Goal: Find specific page/section: Find specific page/section

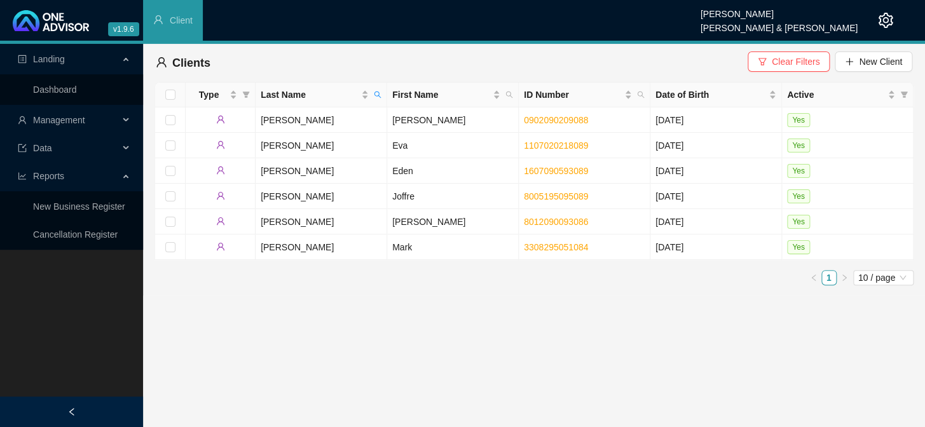
click at [121, 115] on div "Management" at bounding box center [72, 119] width 138 height 25
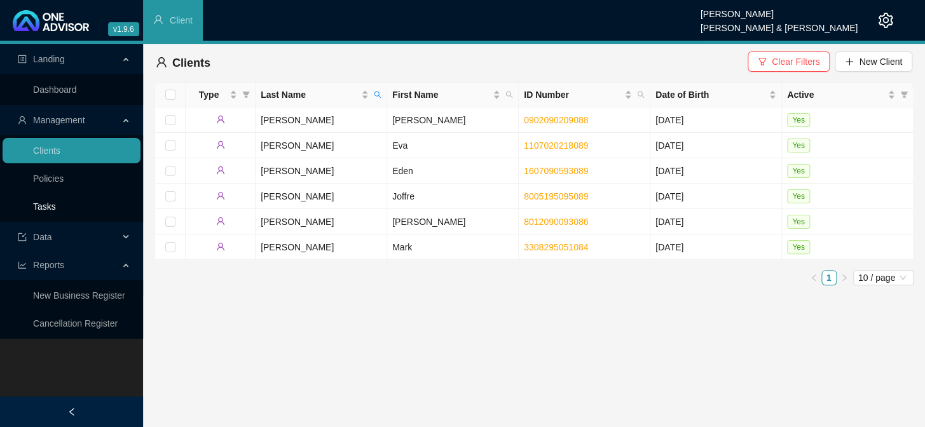
click at [56, 203] on link "Tasks" at bounding box center [44, 206] width 23 height 10
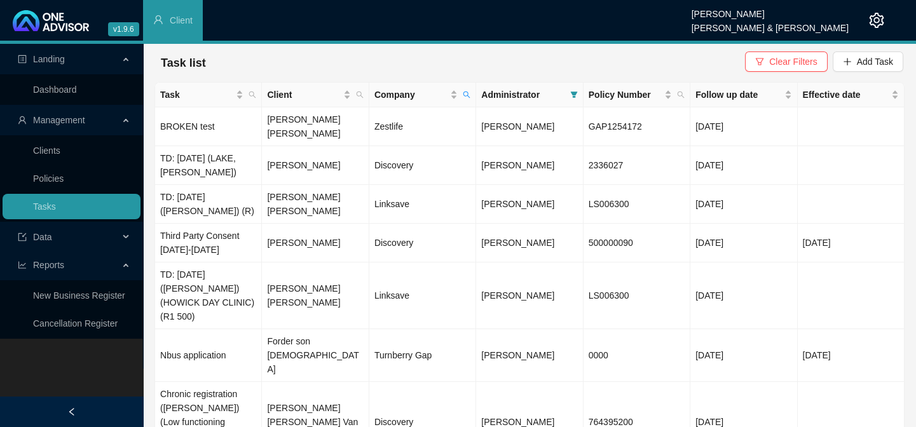
click at [90, 268] on span "Reports" at bounding box center [68, 264] width 101 height 25
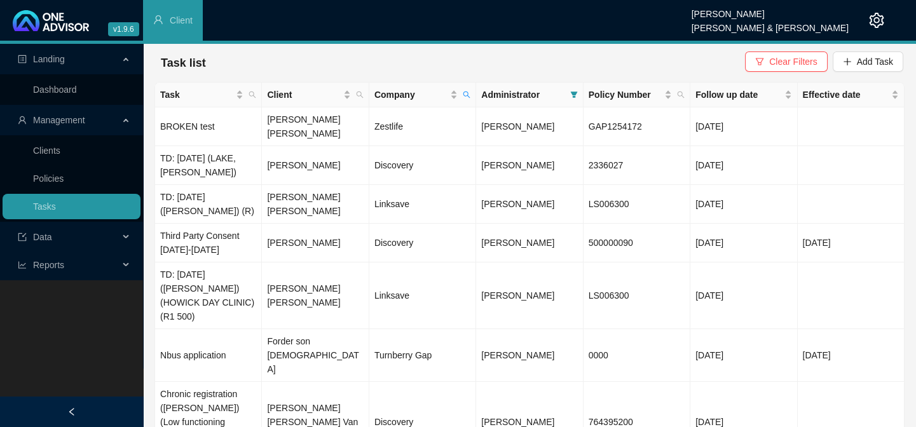
click at [72, 264] on span "Reports" at bounding box center [68, 264] width 101 height 25
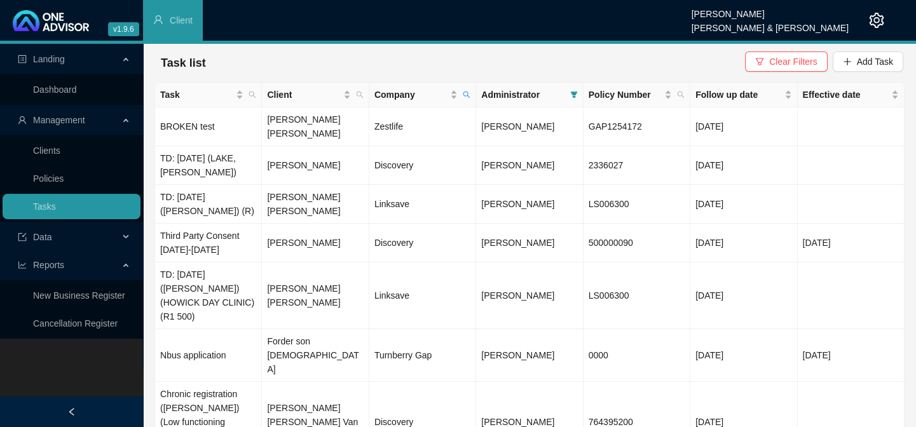
click at [95, 318] on link "Cancellation Register" at bounding box center [75, 323] width 85 height 10
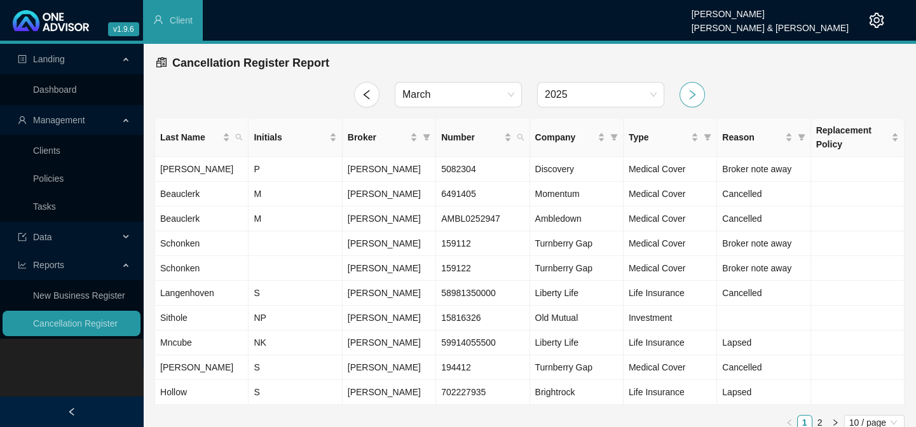
click at [690, 97] on icon "right" at bounding box center [691, 94] width 11 height 11
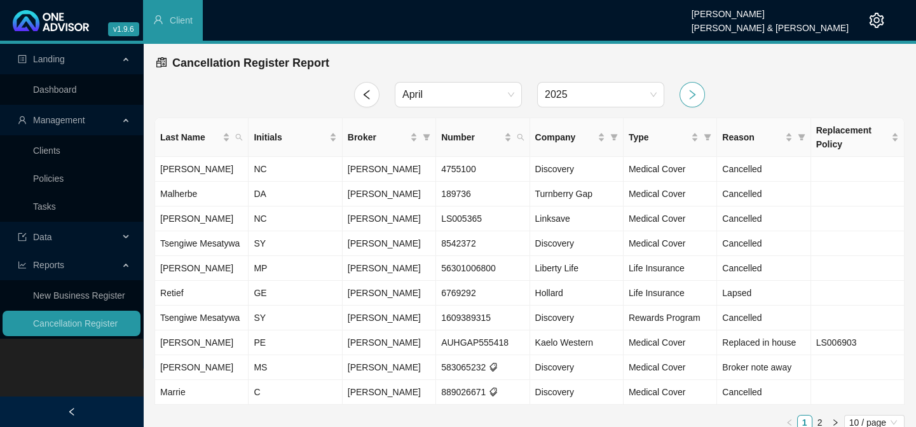
click at [690, 97] on icon "right" at bounding box center [691, 94] width 11 height 11
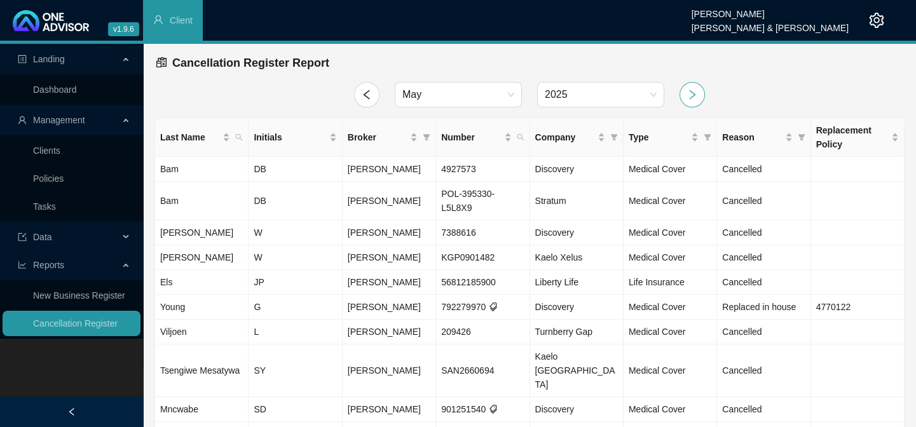
click at [690, 97] on icon "right" at bounding box center [691, 94] width 11 height 11
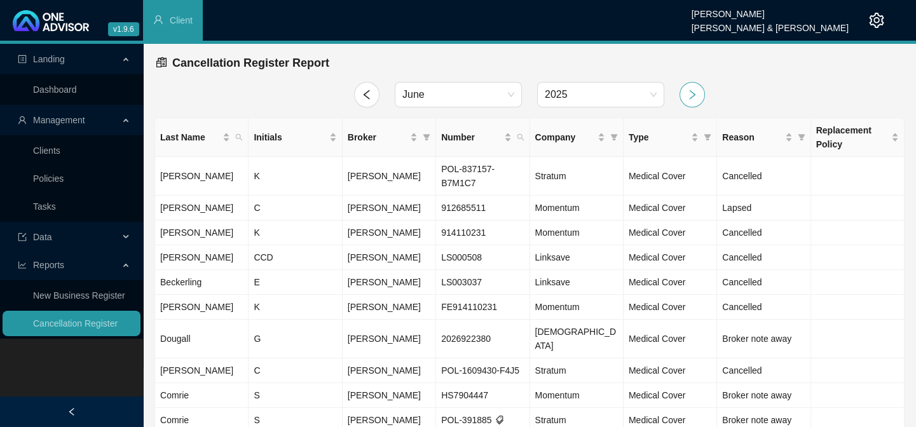
click at [690, 97] on icon "right" at bounding box center [691, 94] width 11 height 11
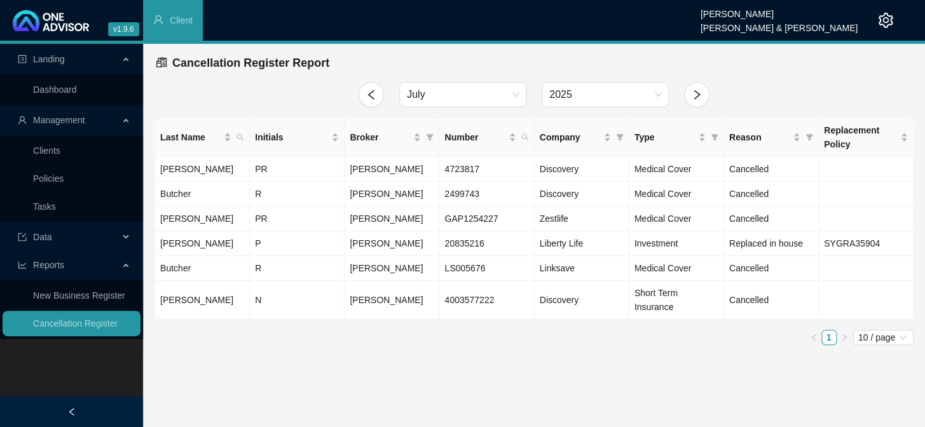
click at [355, 92] on div at bounding box center [371, 94] width 41 height 25
click at [362, 92] on button "button" at bounding box center [370, 94] width 25 height 25
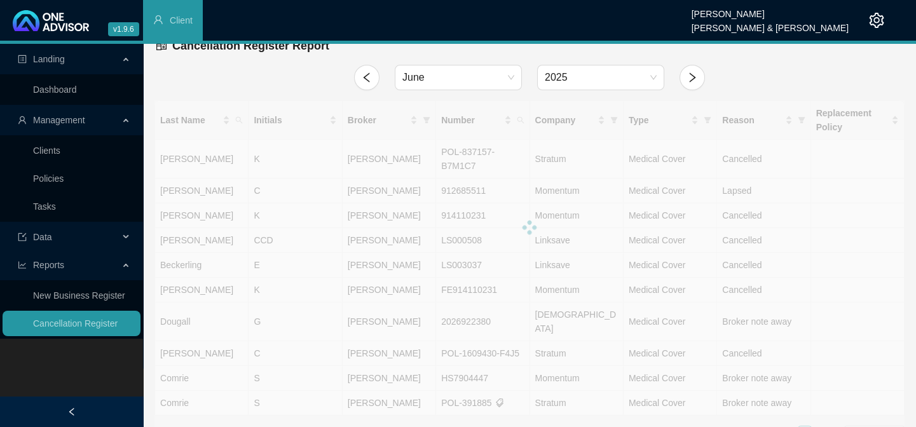
scroll to position [26, 0]
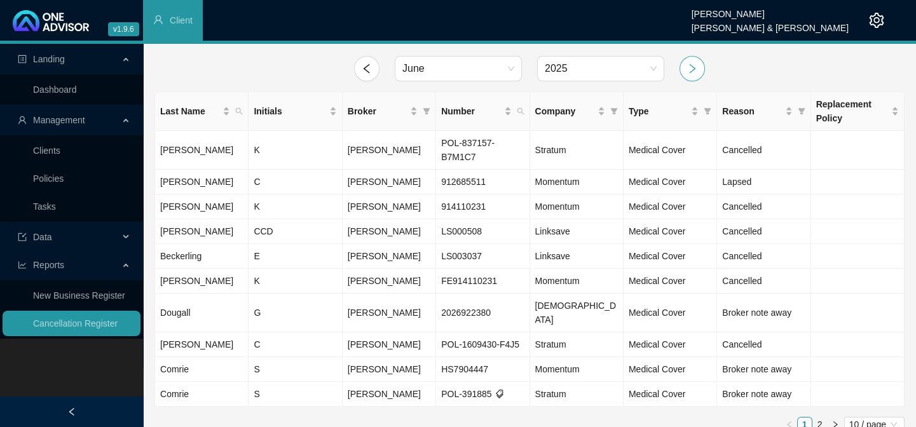
click at [695, 64] on icon "right" at bounding box center [691, 68] width 11 height 11
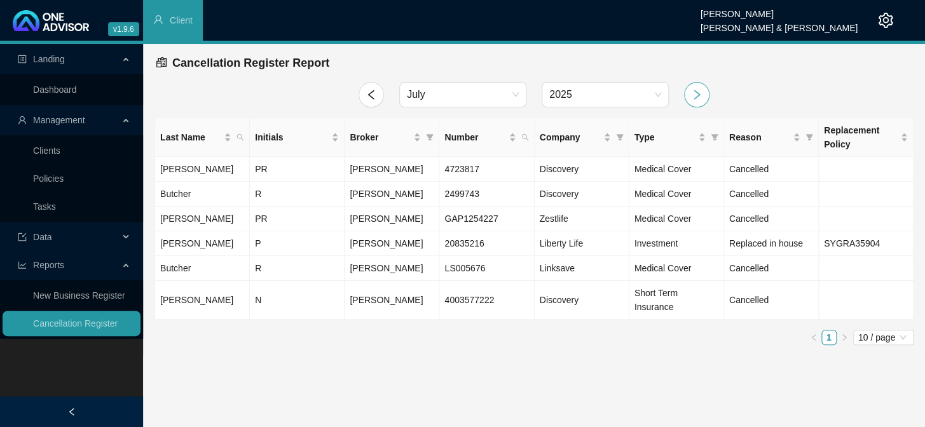
click at [699, 89] on icon "right" at bounding box center [696, 94] width 11 height 11
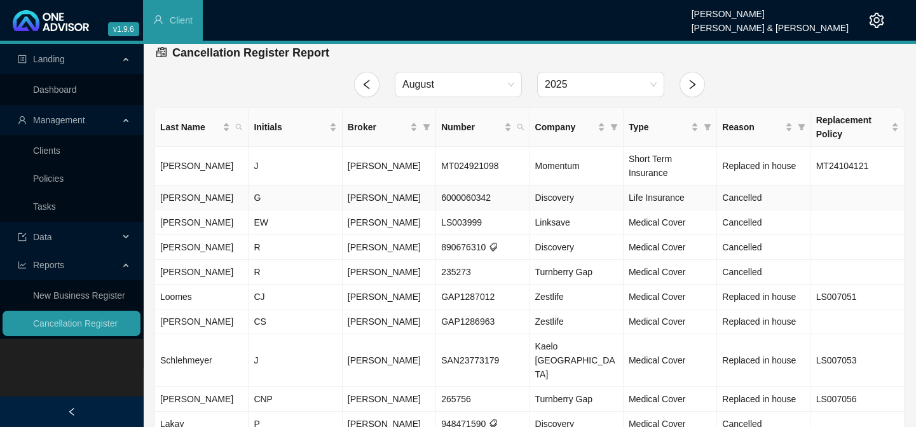
scroll to position [13, 0]
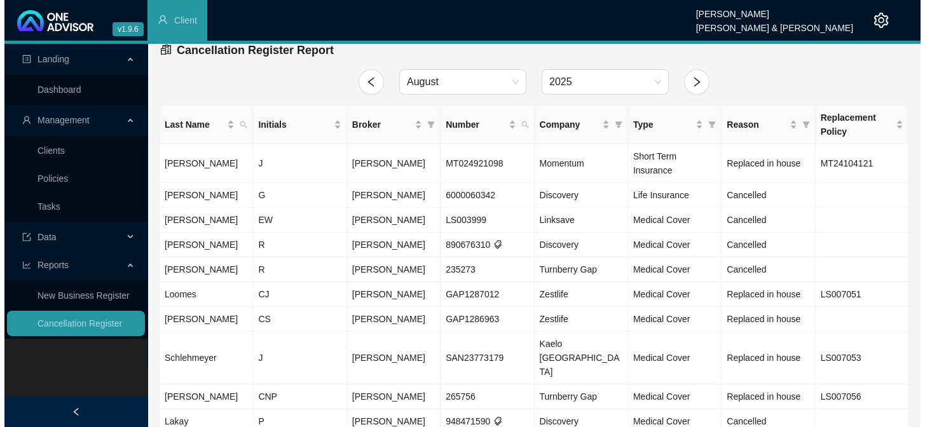
scroll to position [0, 0]
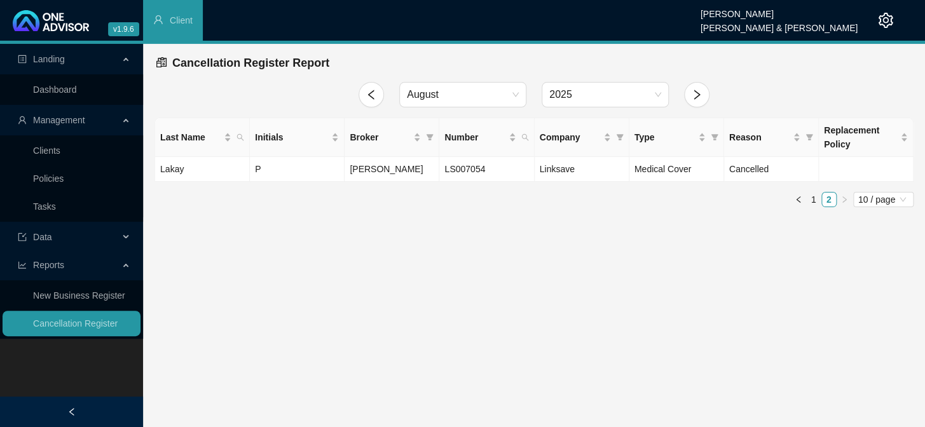
click at [676, 107] on div at bounding box center [696, 94] width 41 height 25
click at [709, 100] on div at bounding box center [696, 94] width 41 height 25
click at [701, 98] on icon "right" at bounding box center [696, 94] width 11 height 11
